Goal: Book appointment/travel/reservation

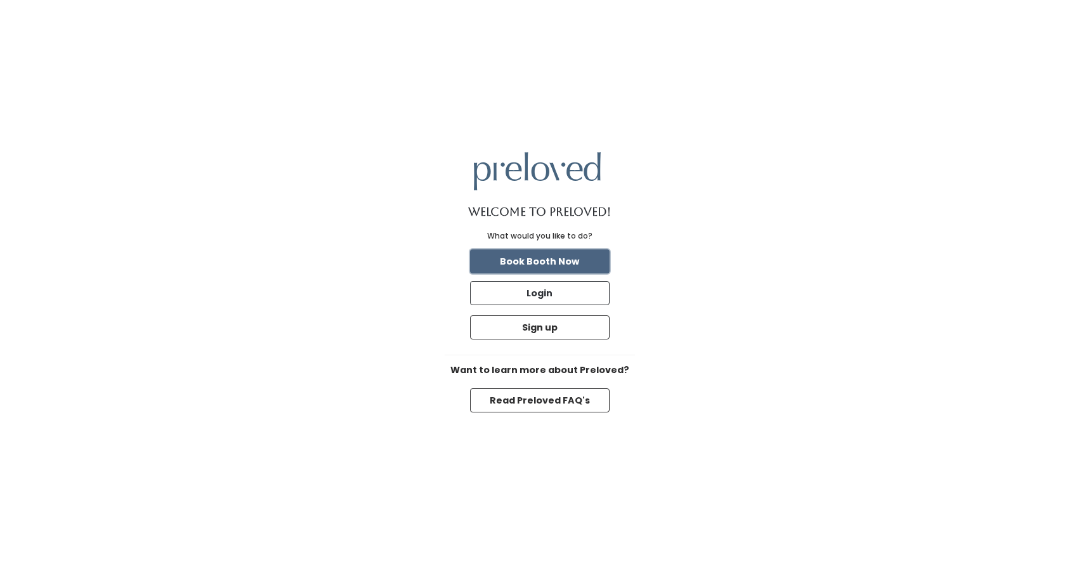
click at [521, 263] on button "Book Booth Now" at bounding box center [540, 261] width 140 height 24
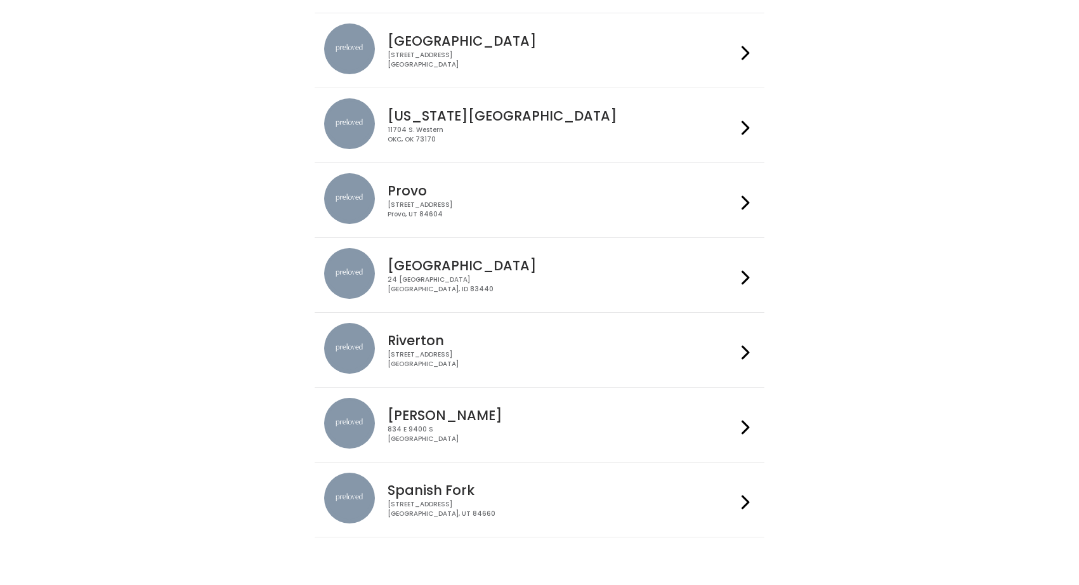
scroll to position [356, 0]
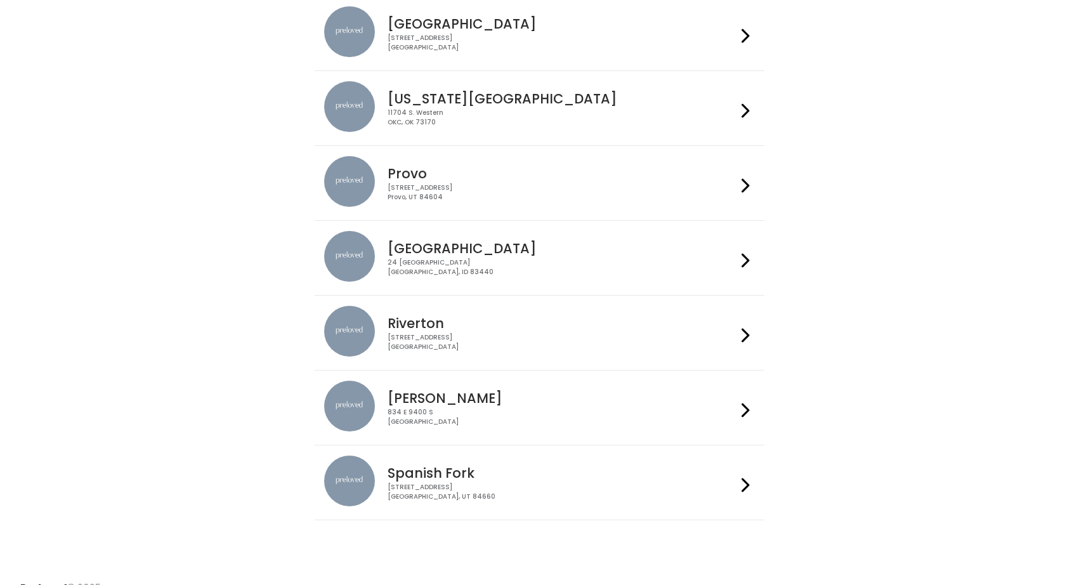
click at [746, 331] on icon at bounding box center [745, 335] width 8 height 18
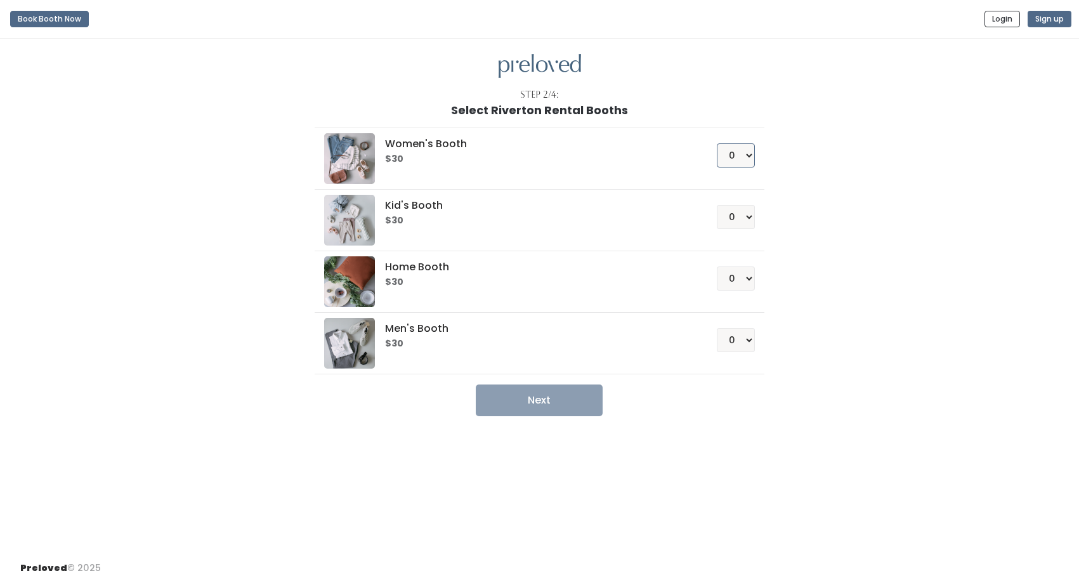
click at [745, 153] on select "0 1 2 3 4" at bounding box center [736, 155] width 38 height 24
select select "1"
click at [717, 143] on select "0 1 2 3 4" at bounding box center [736, 155] width 38 height 24
click at [750, 277] on select "0 1 2 3 4" at bounding box center [736, 278] width 38 height 24
select select "1"
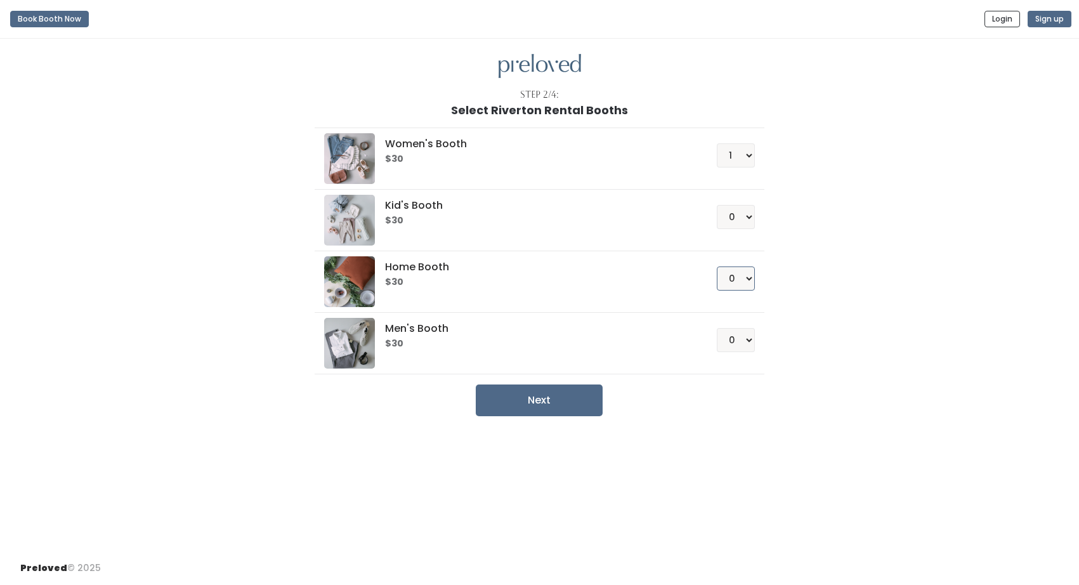
click at [717, 266] on select "0 1 2 3 4" at bounding box center [736, 278] width 38 height 24
click at [558, 403] on button "Next" at bounding box center [539, 400] width 127 height 32
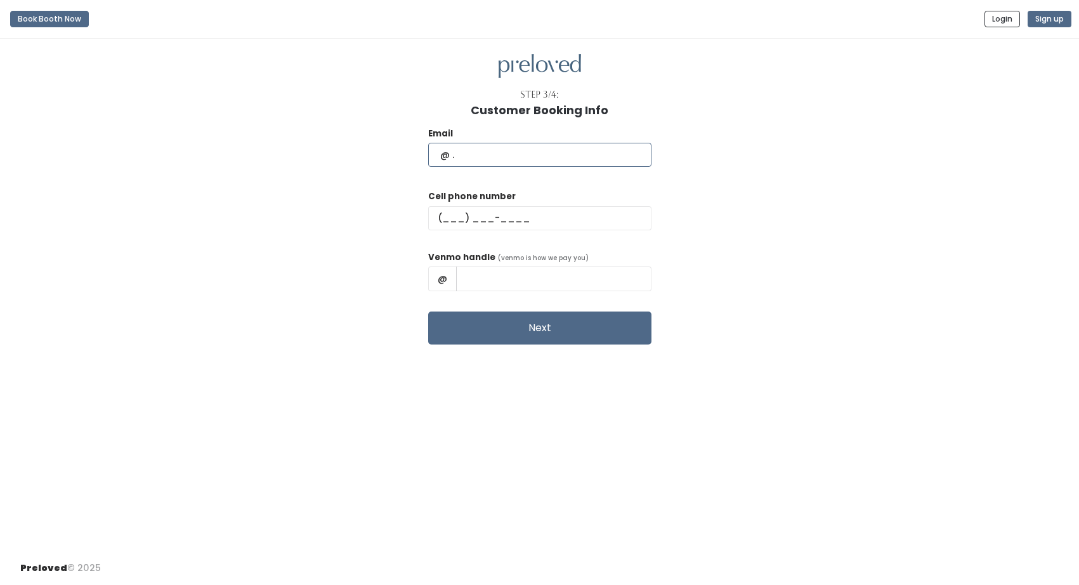
click at [499, 155] on input "text" at bounding box center [539, 155] width 223 height 24
type input "[PERSON_NAME][EMAIL_ADDRESS][DOMAIN_NAME]"
click at [476, 221] on input "text" at bounding box center [539, 218] width 223 height 24
type input "(859) 992-6554"
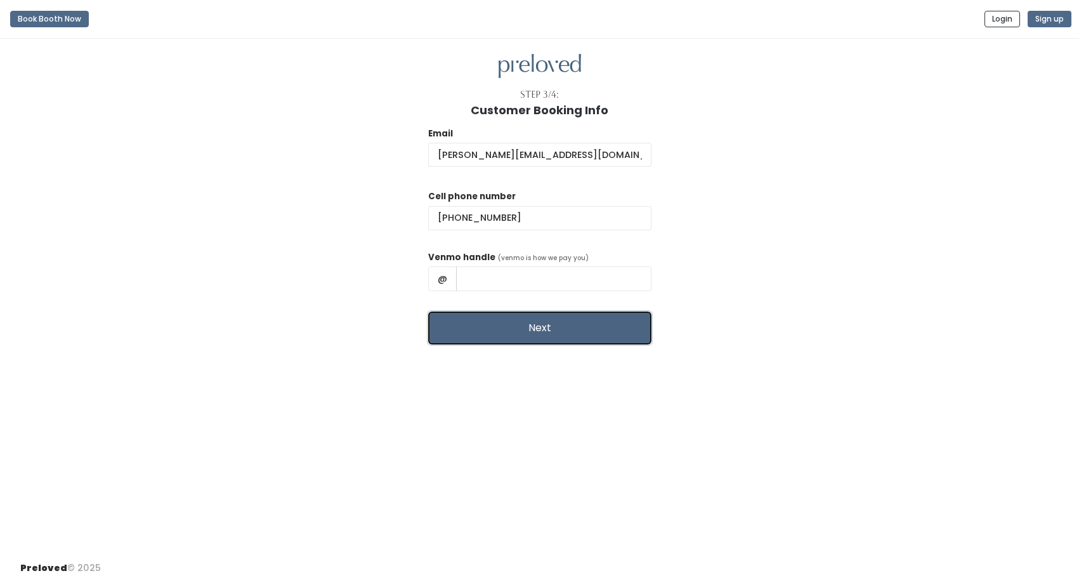
click at [501, 325] on button "Next" at bounding box center [539, 327] width 223 height 33
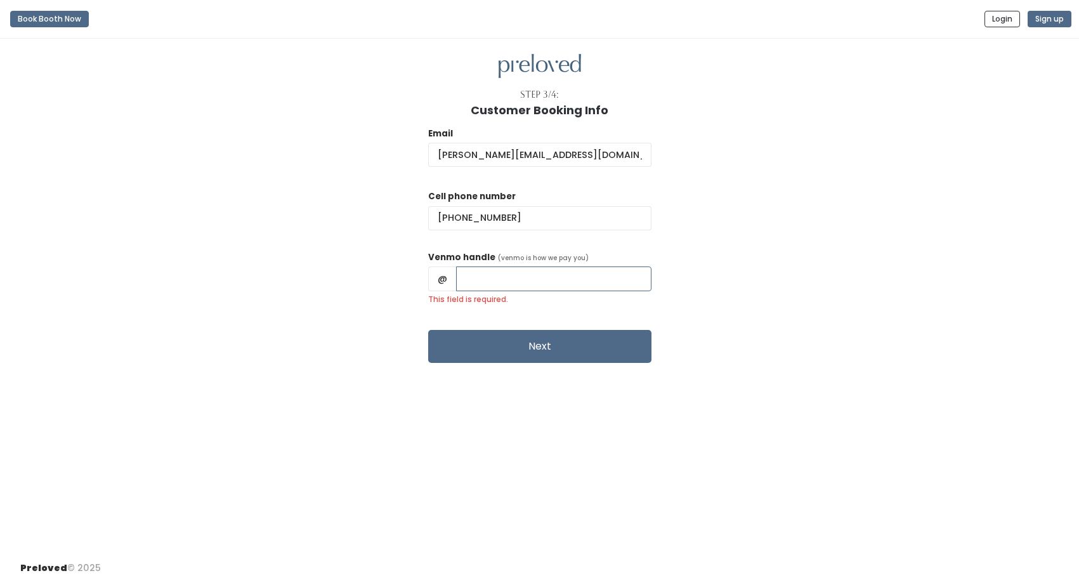
click at [501, 277] on input "This field is required." at bounding box center [553, 278] width 195 height 24
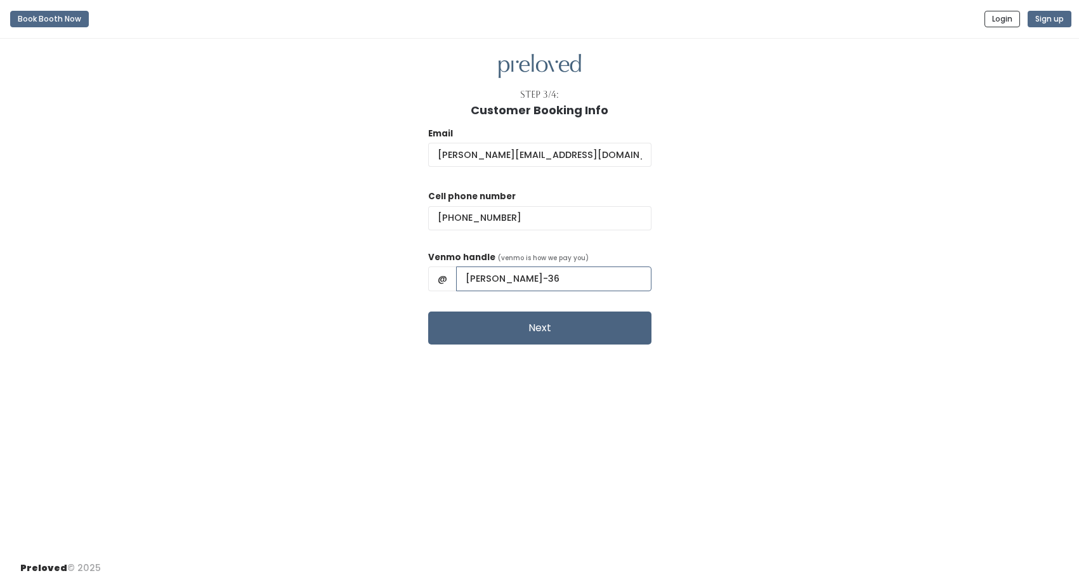
type input "Jennifer-Hartman-36"
click at [535, 327] on button "Next" at bounding box center [539, 327] width 223 height 33
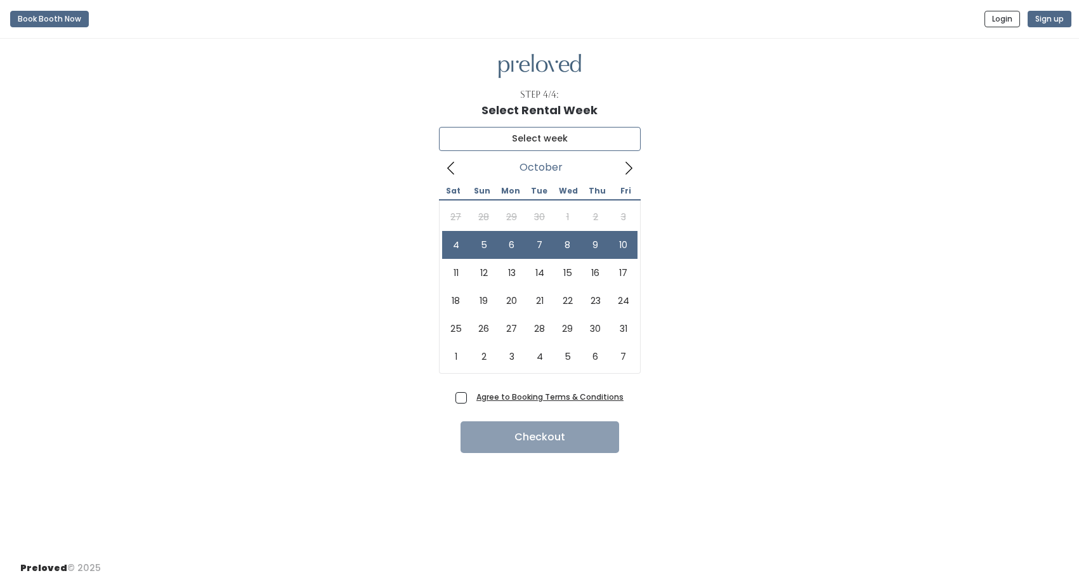
type input "October 4 to October 10"
click at [471, 400] on span "Agree to Booking Terms & Conditions" at bounding box center [547, 396] width 152 height 13
click at [471, 398] on input "Agree to Booking Terms & Conditions" at bounding box center [475, 394] width 8 height 8
checkbox input "true"
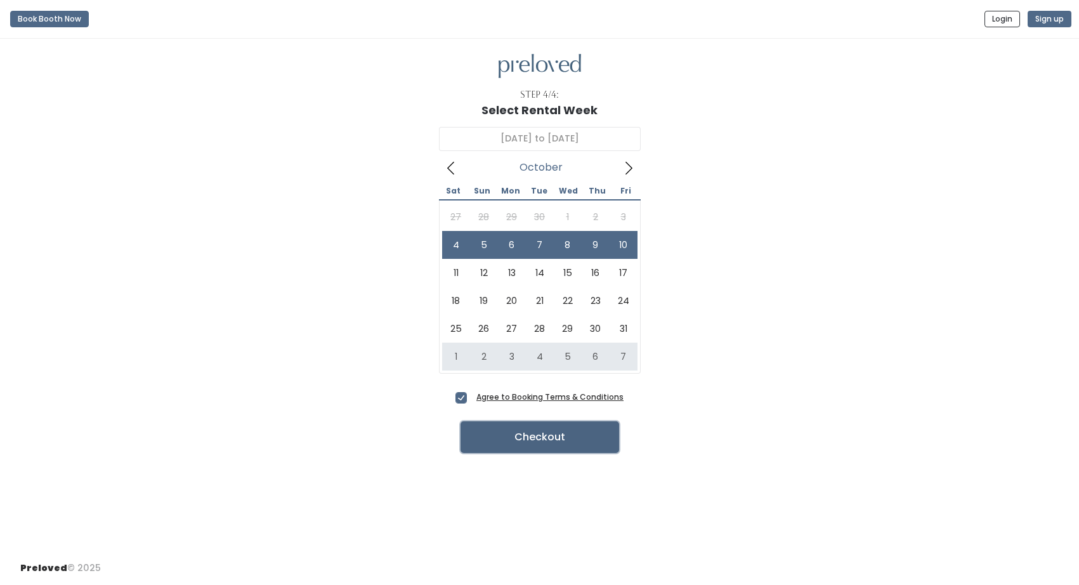
click at [530, 436] on button "Checkout" at bounding box center [539, 437] width 159 height 32
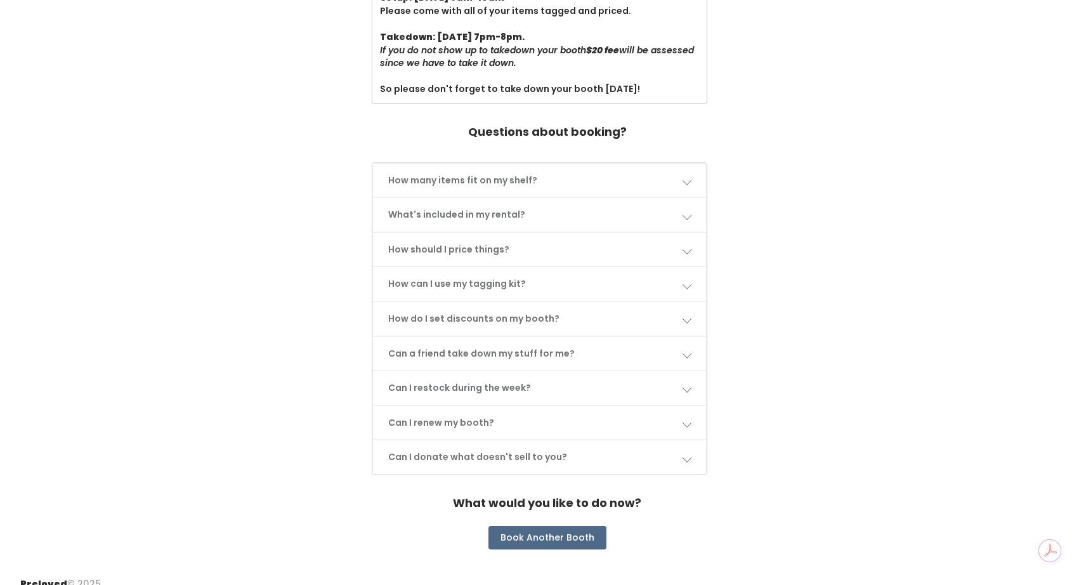
scroll to position [530, 0]
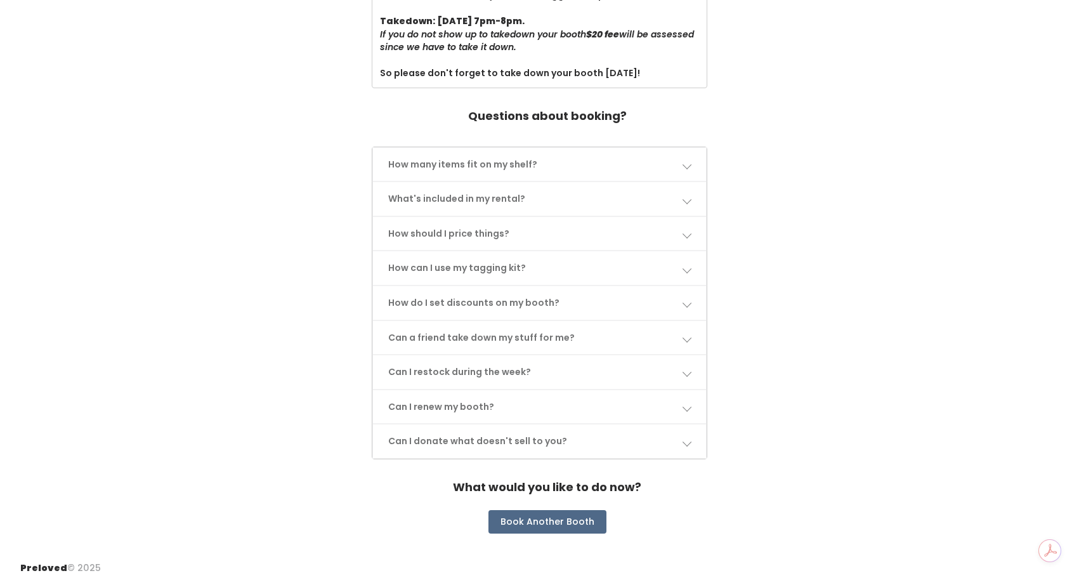
click at [688, 369] on span at bounding box center [686, 371] width 9 height 9
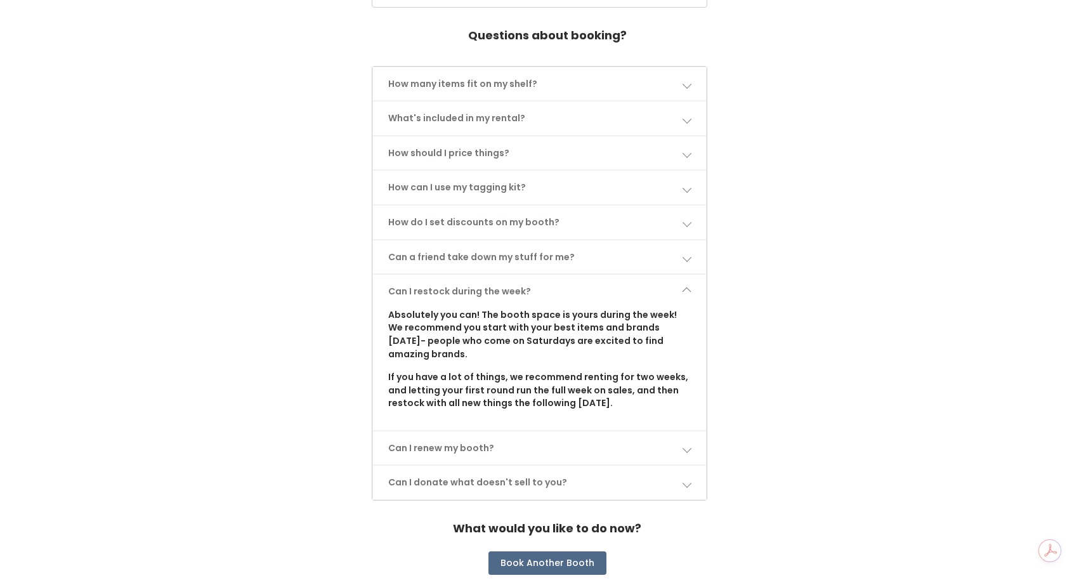
scroll to position [652, 0]
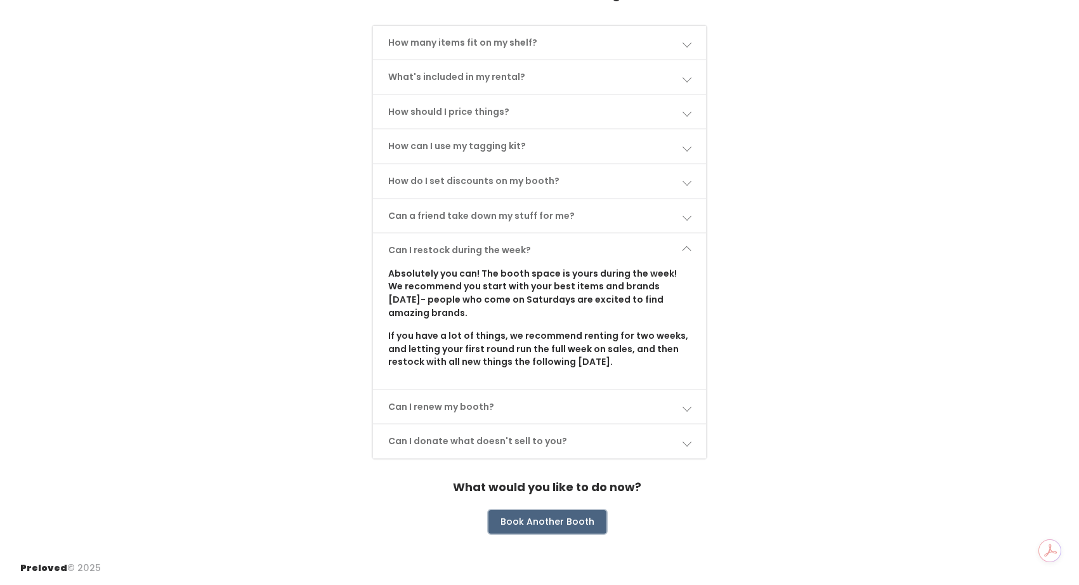
click at [541, 525] on button "Book Another Booth" at bounding box center [547, 522] width 118 height 24
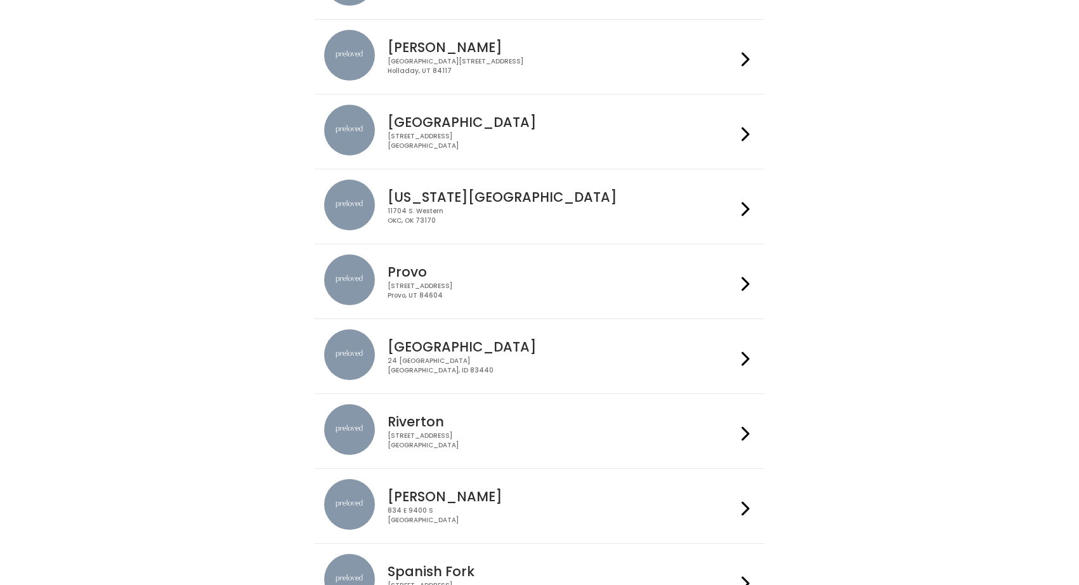
scroll to position [287, 0]
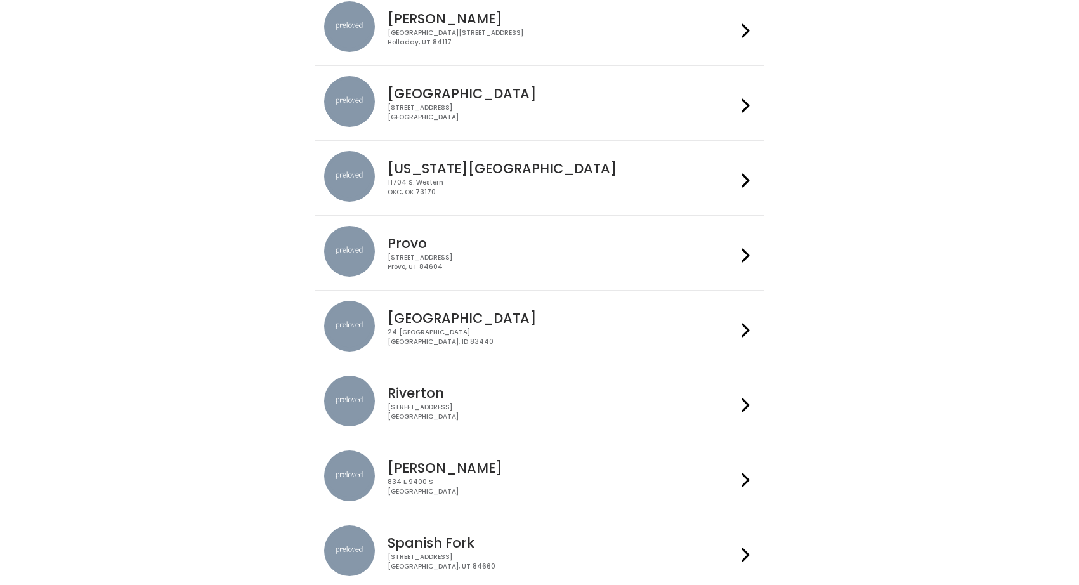
click at [749, 406] on icon at bounding box center [745, 405] width 8 height 18
